Goal: Information Seeking & Learning: Compare options

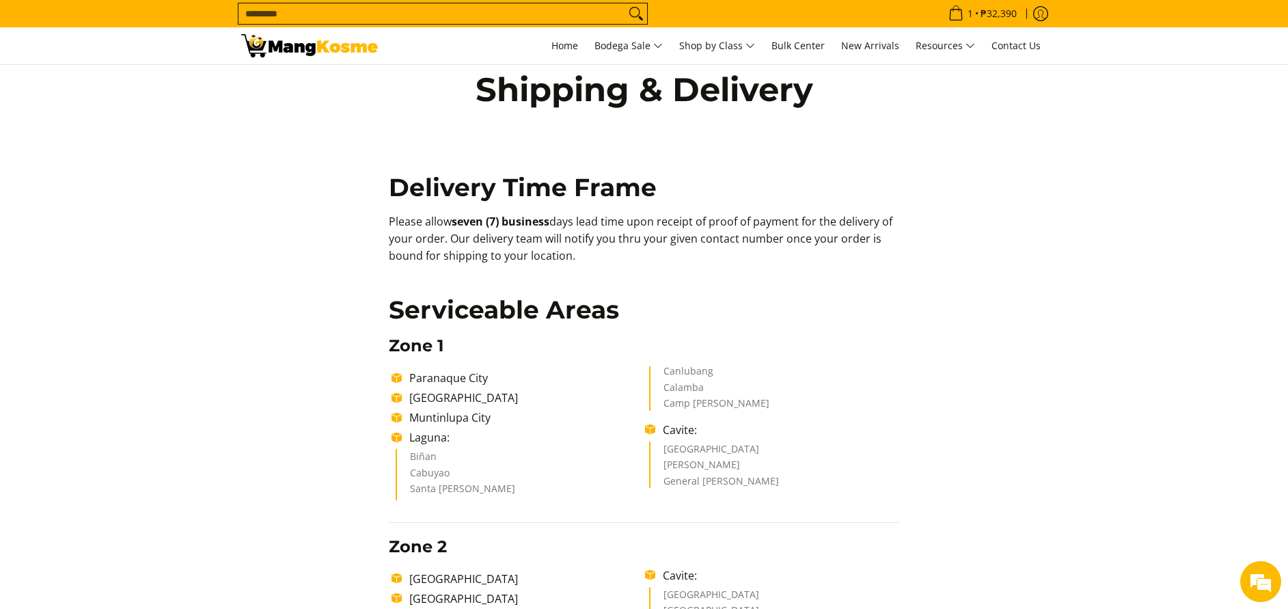
scroll to position [34, 0]
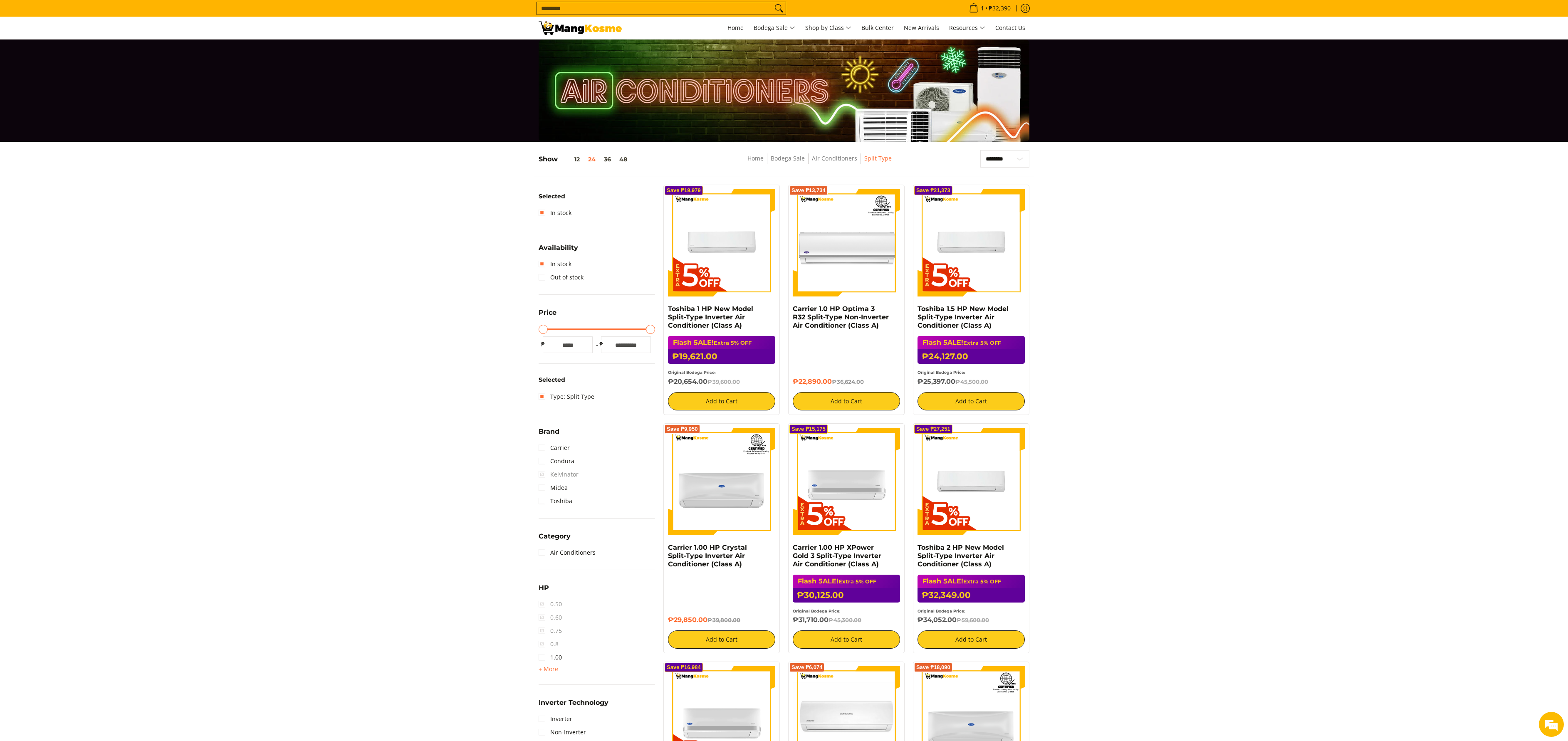
select select "**********"
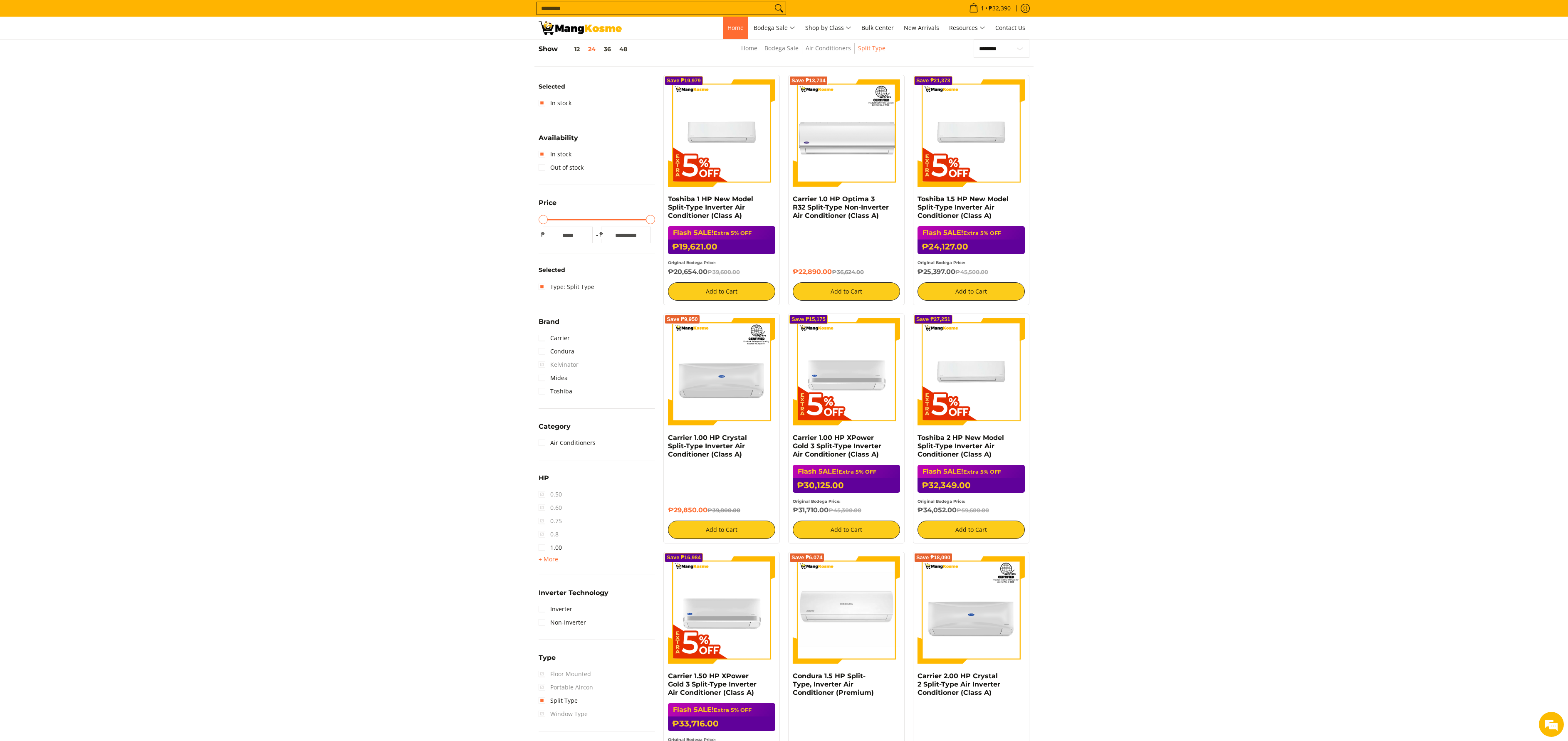
click at [733, 26] on span "Home" at bounding box center [735, 27] width 16 height 8
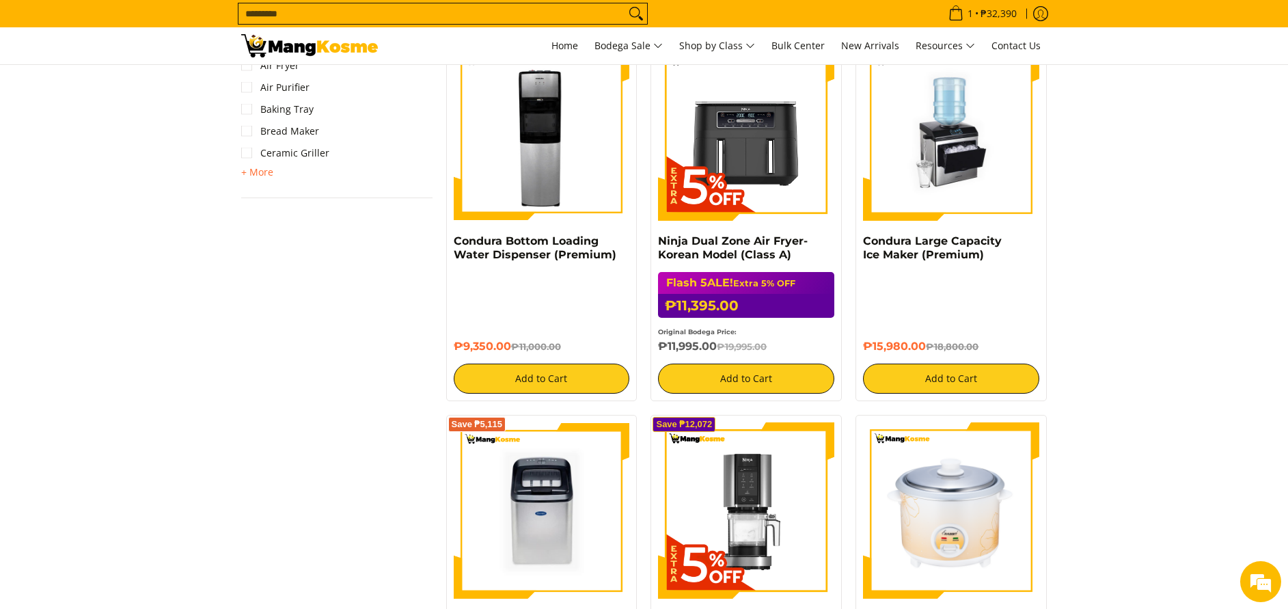
scroll to position [1025, 0]
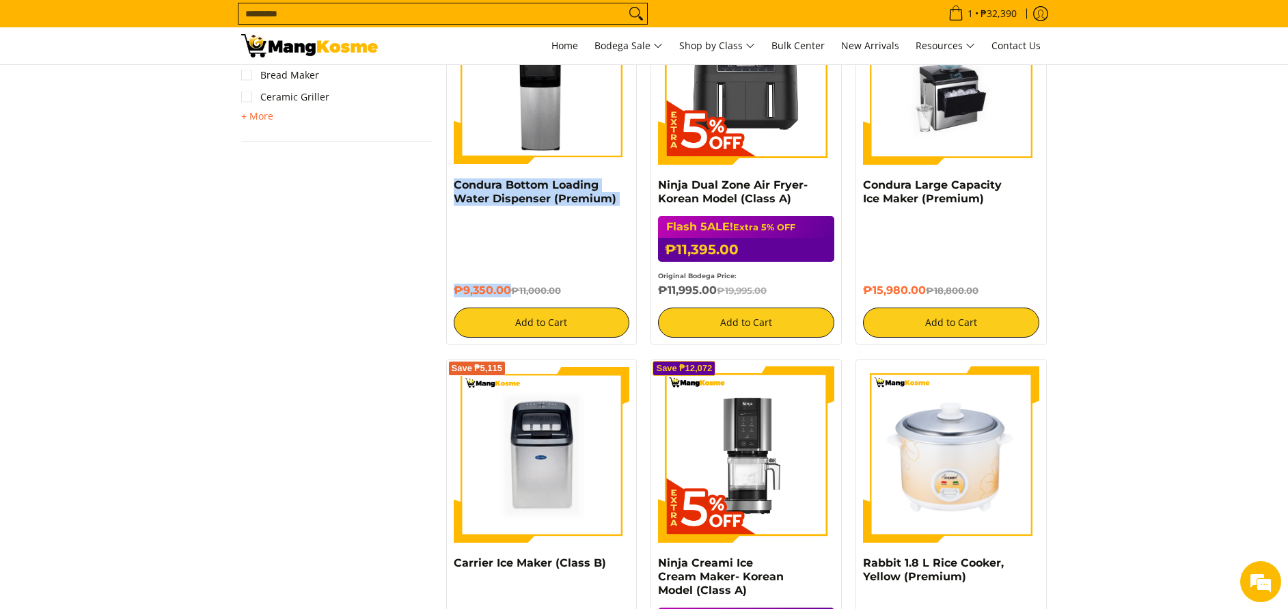
drag, startPoint x: 452, startPoint y: 189, endPoint x: 510, endPoint y: 294, distance: 120.8
click at [510, 294] on div "Save ₱1,650 Condura Bottom Loading Water Dispenser (Premium) ₱9,350.00 ₱11,000.…" at bounding box center [541, 163] width 191 height 365
copy div "Condura Bottom Loading Water Dispenser (Premium) ₱9,350.00"
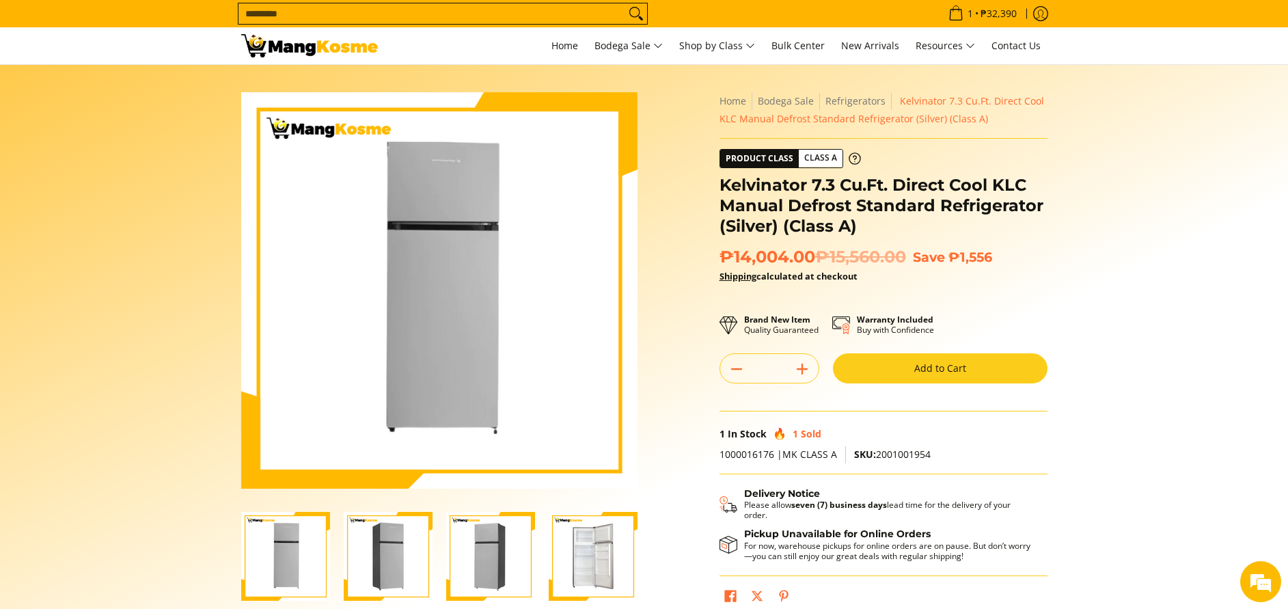
click at [976, 211] on h1 "Kelvinator 7.3 Cu.Ft. Direct Cool KLC Manual Defrost Standard Refrigerator (Sil…" at bounding box center [884, 205] width 328 height 61
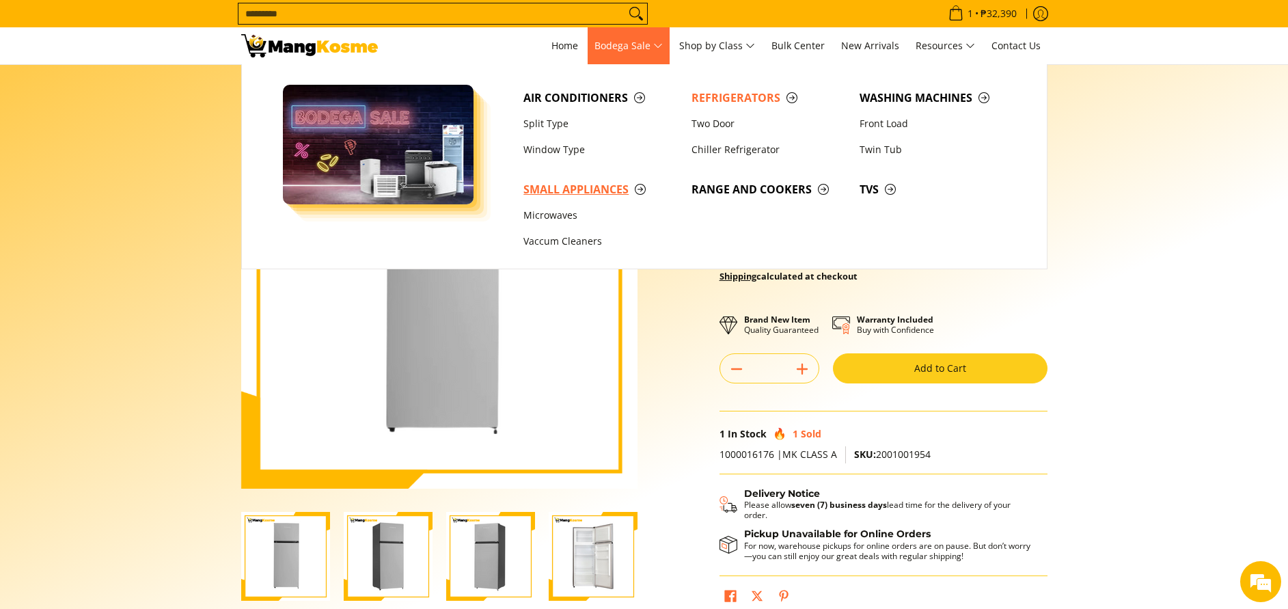
click at [588, 189] on span "Small Appliances" at bounding box center [600, 189] width 154 height 17
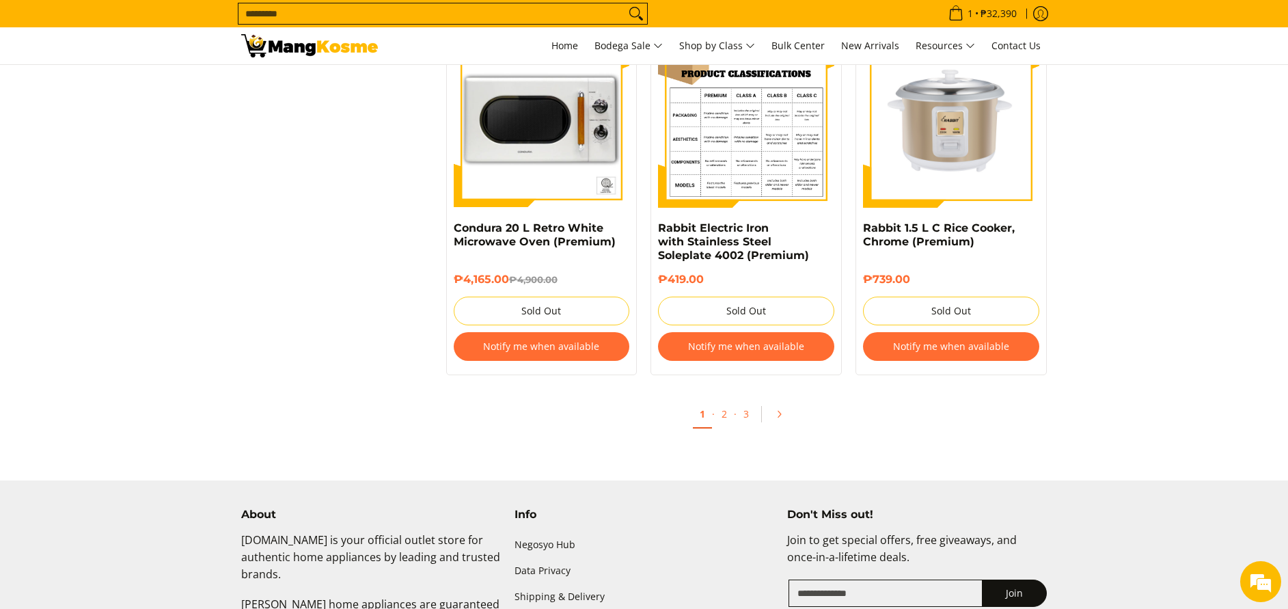
scroll to position [2972, 0]
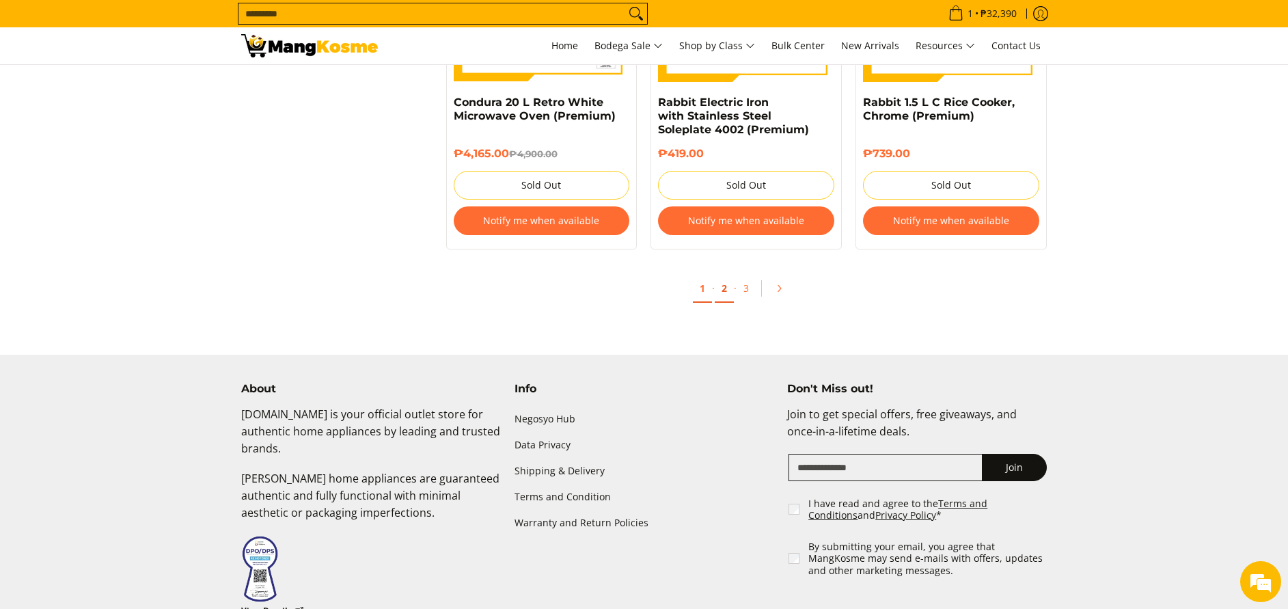
click at [725, 278] on link "2" at bounding box center [724, 289] width 19 height 28
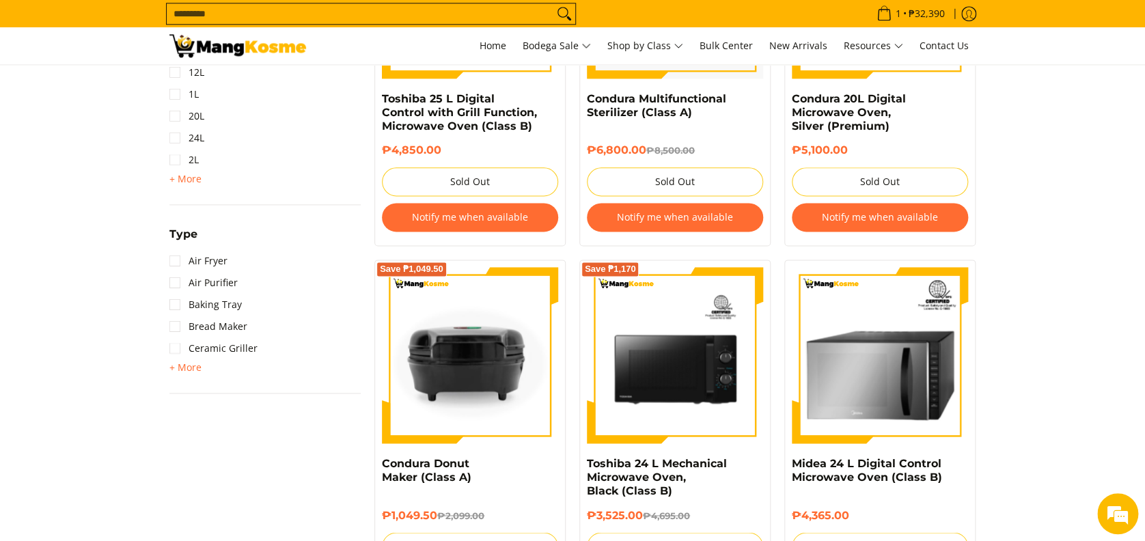
scroll to position [774, 0]
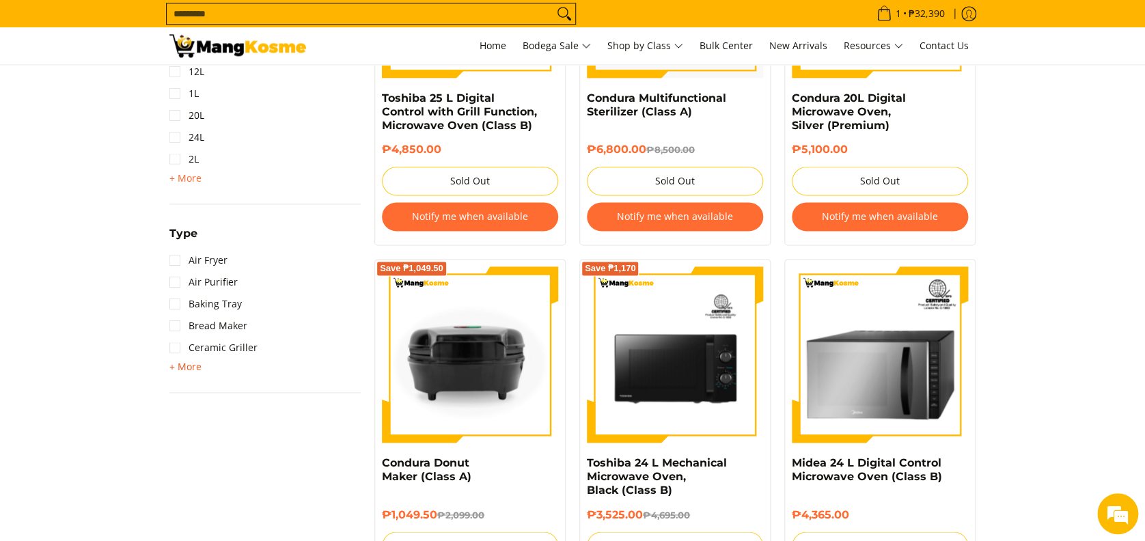
click at [195, 361] on span "+ More" at bounding box center [185, 366] width 32 height 11
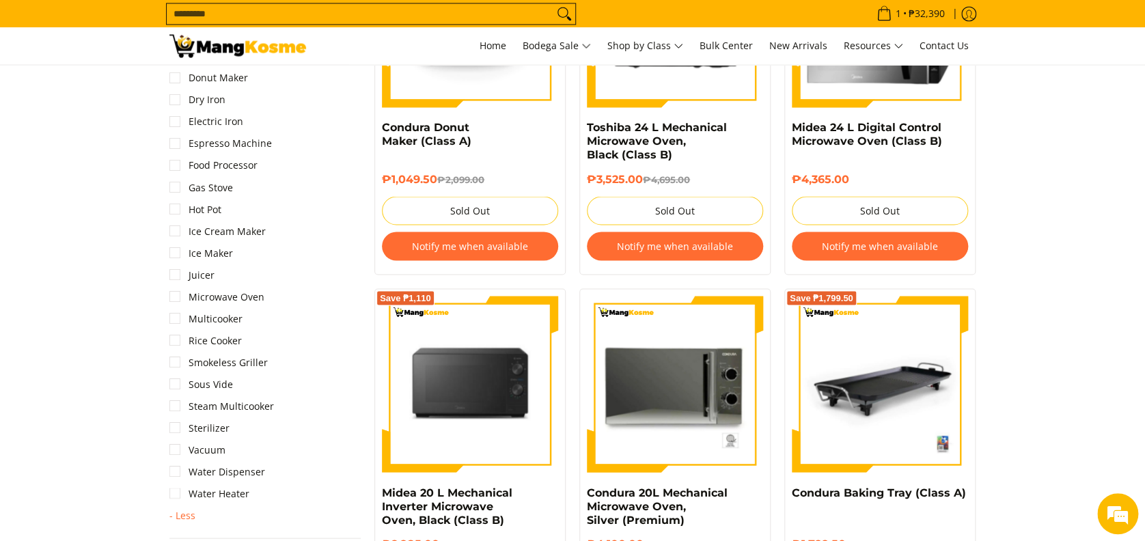
scroll to position [1138, 0]
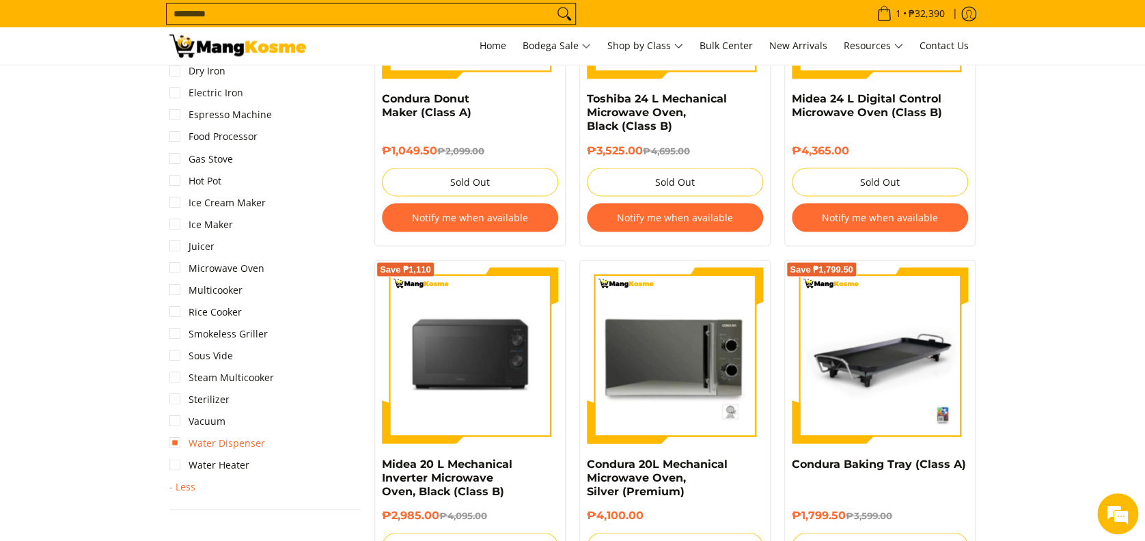
click at [235, 439] on link "Water Dispenser" at bounding box center [217, 443] width 96 height 22
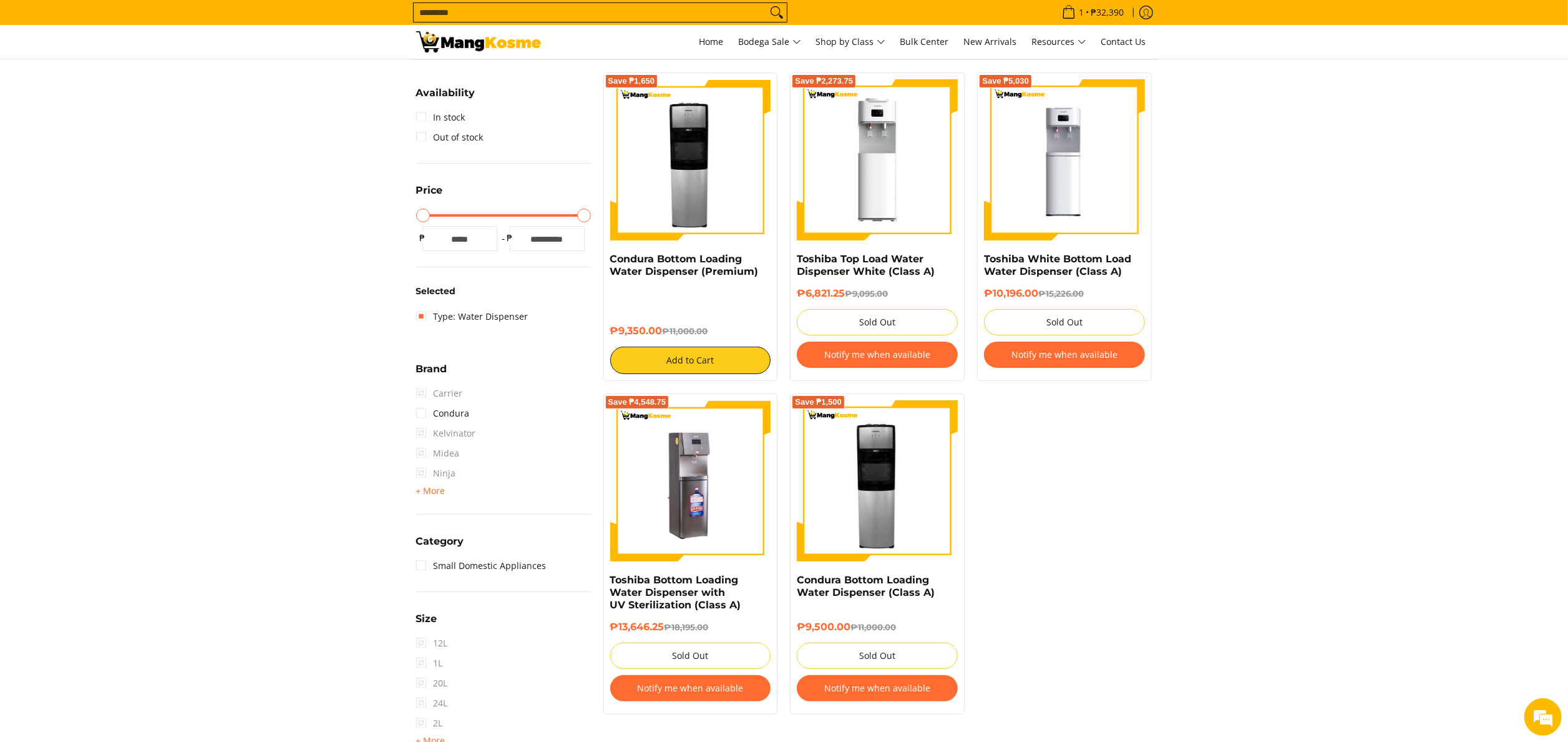
scroll to position [166, 0]
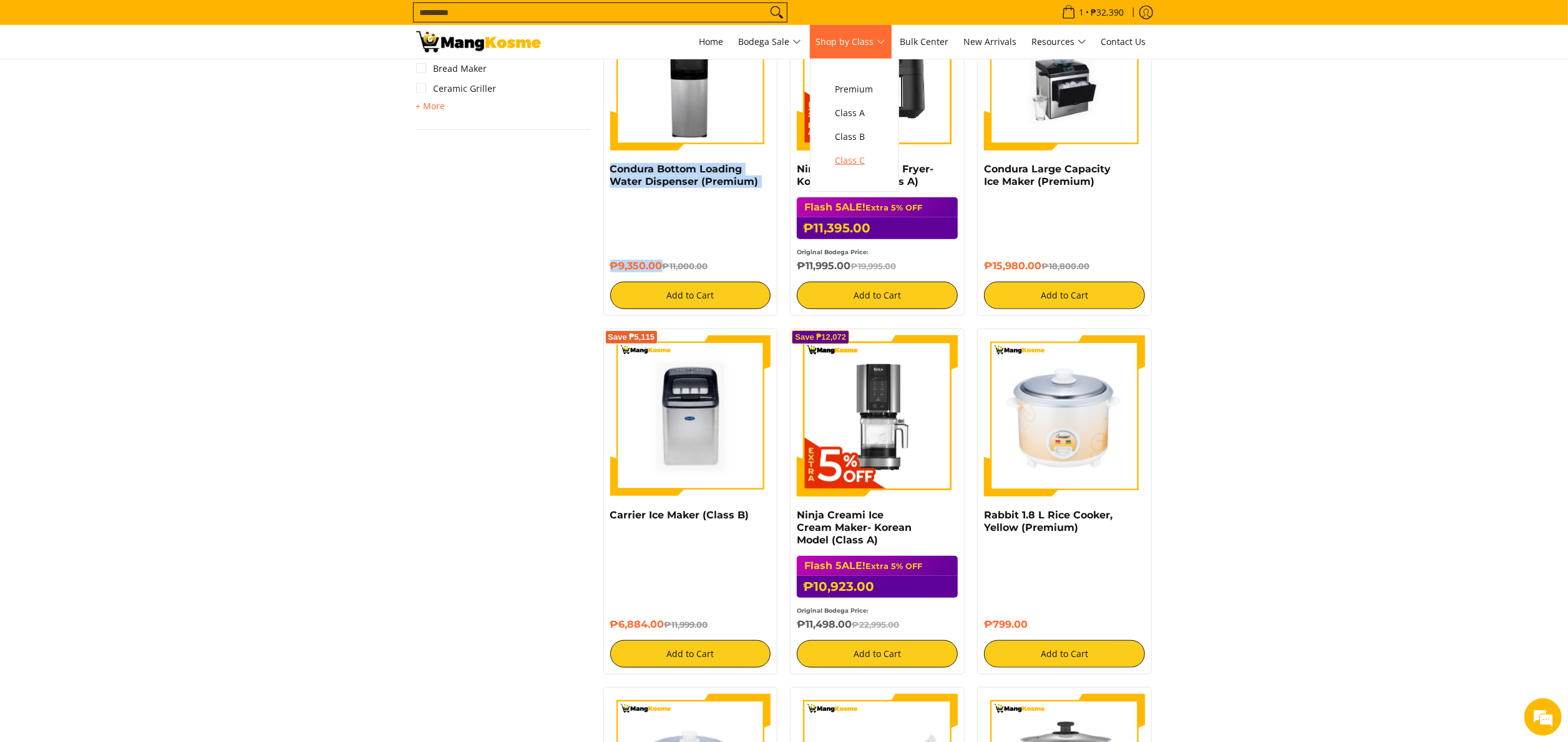
click at [864, 155] on span "Class C" at bounding box center [855, 160] width 38 height 16
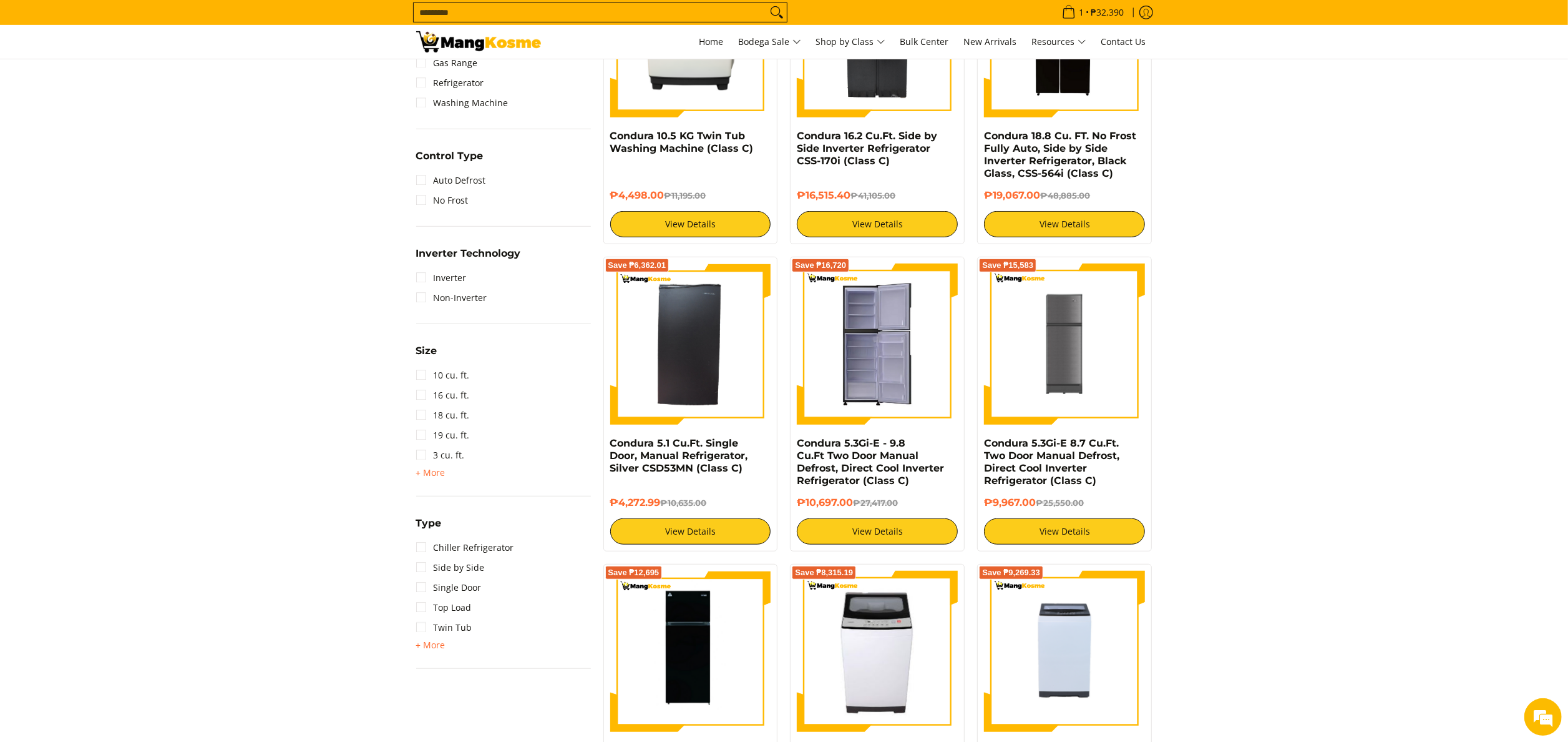
scroll to position [624, 0]
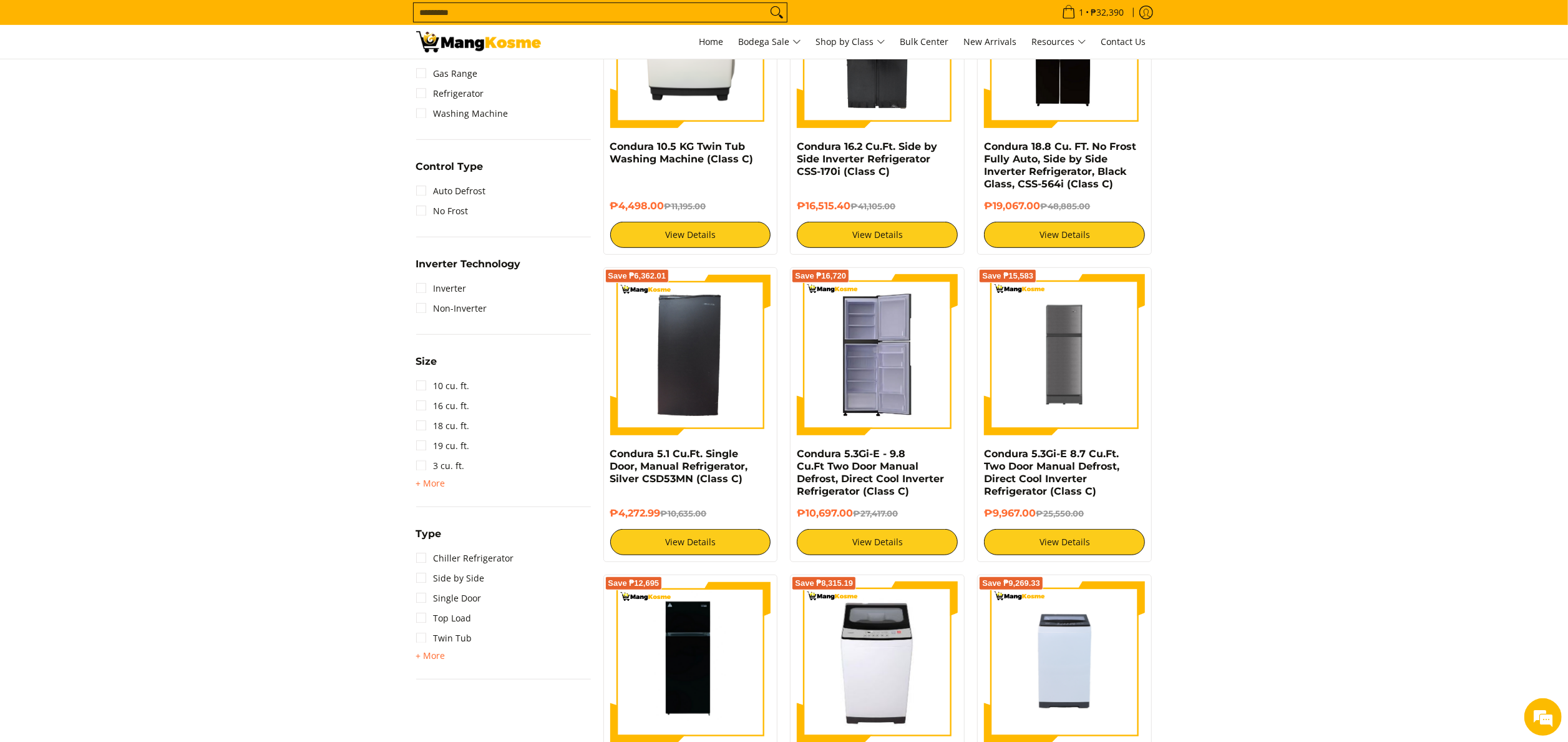
click at [878, 350] on img at bounding box center [878, 355] width 161 height 161
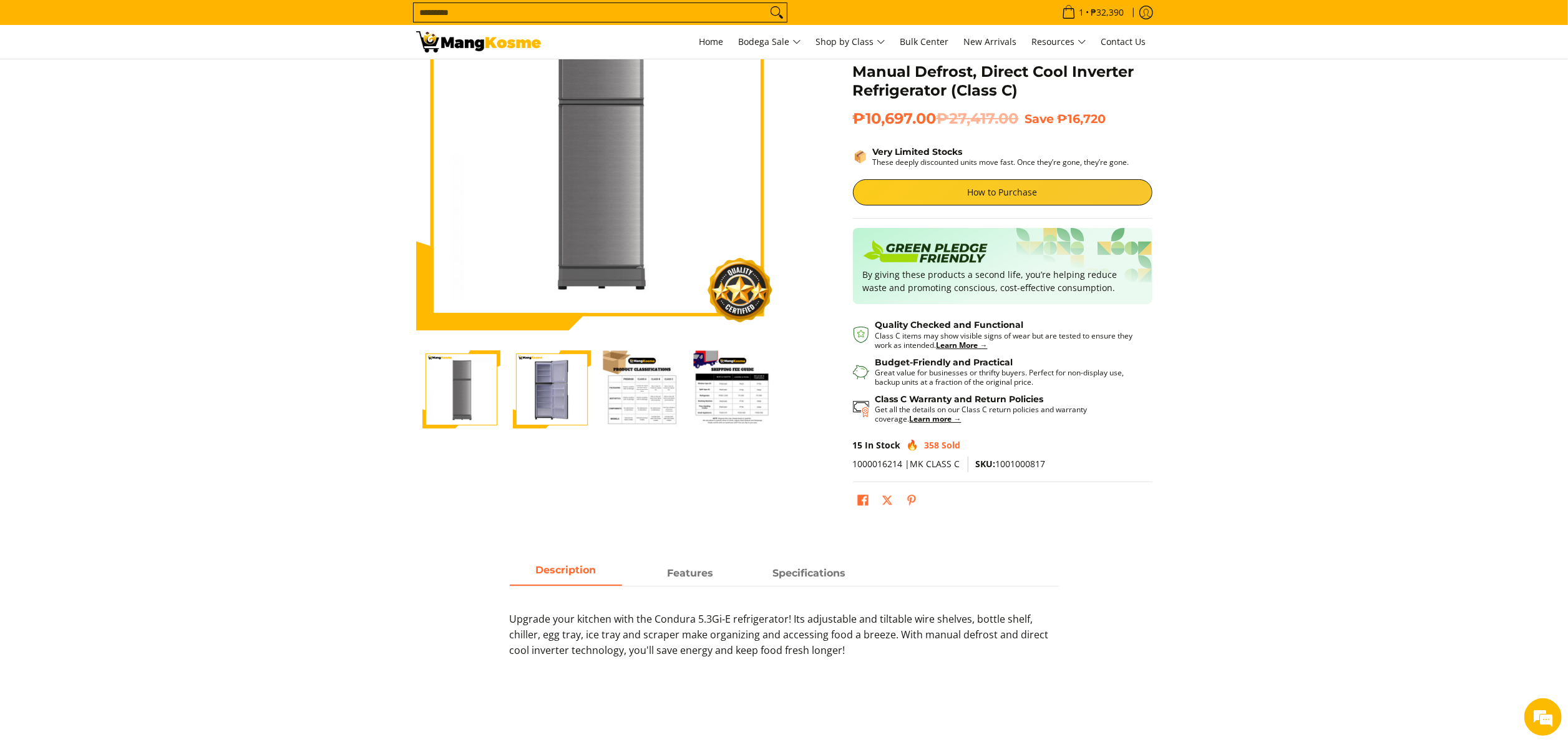
scroll to position [249, 0]
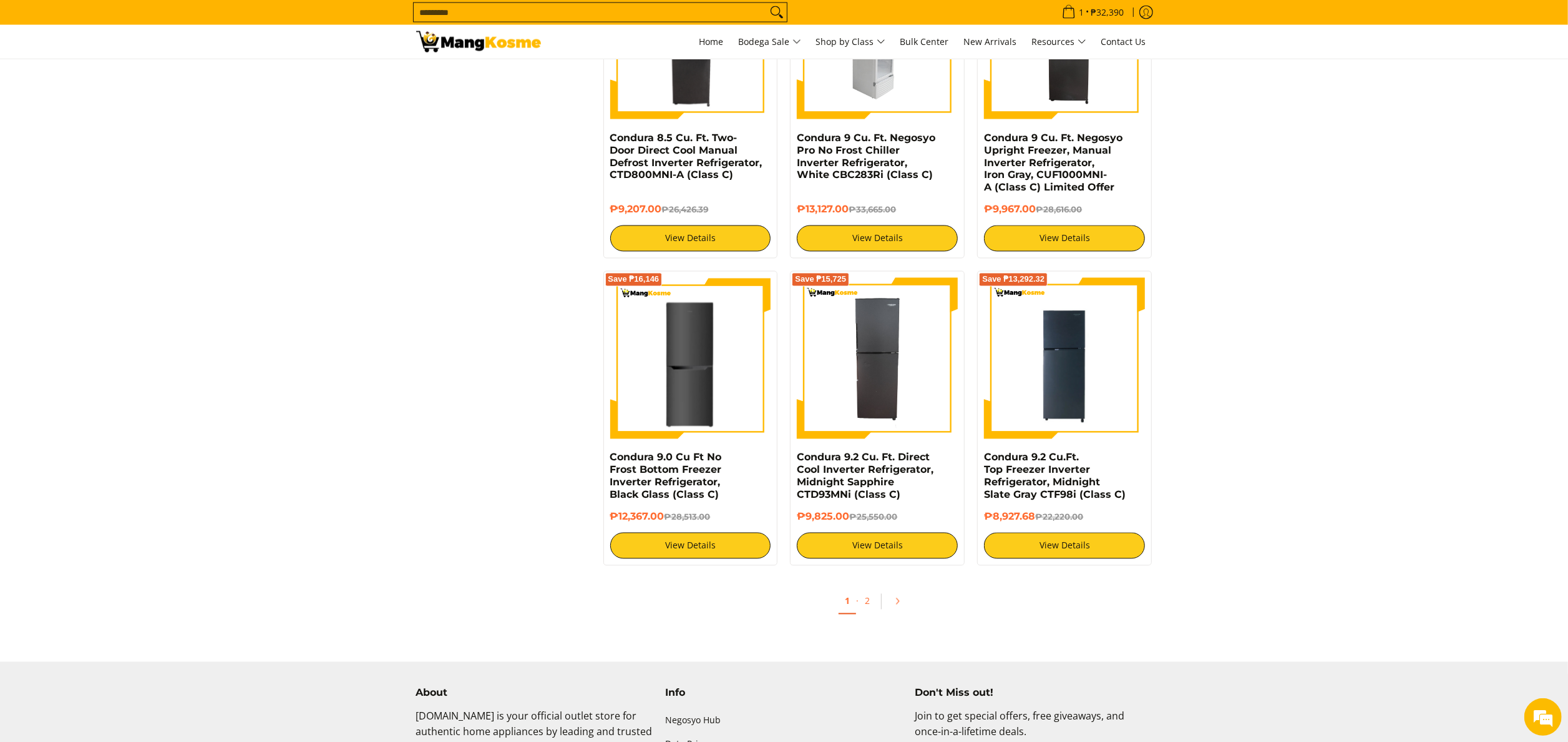
scroll to position [1998, 0]
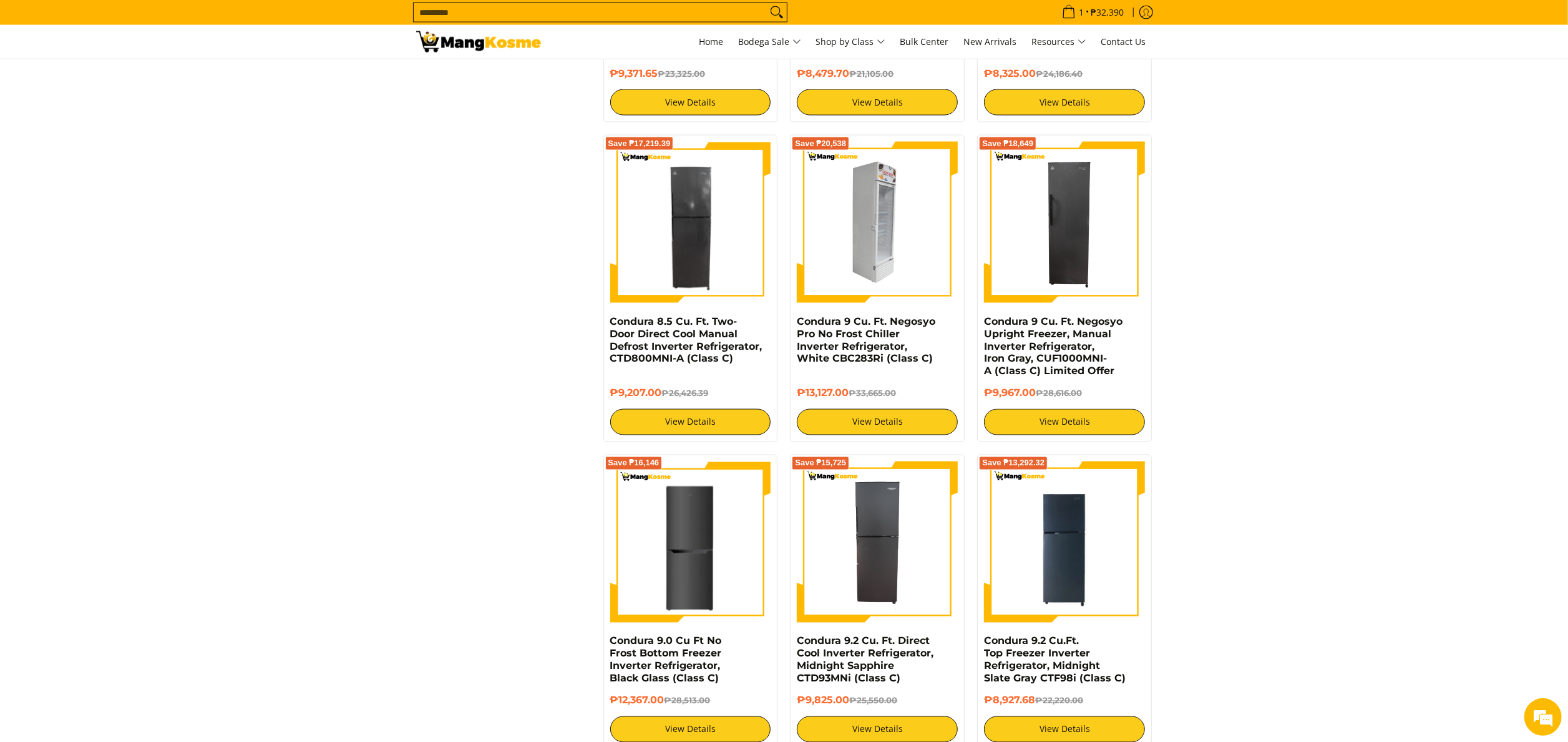
click at [879, 228] on img at bounding box center [878, 222] width 161 height 161
